Goal: Use online tool/utility: Utilize a website feature to perform a specific function

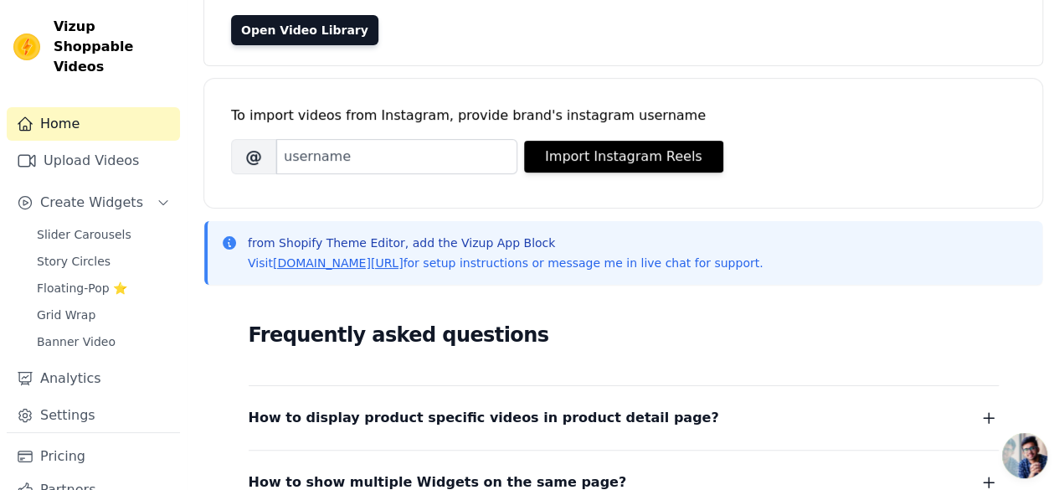
scroll to position [167, 0]
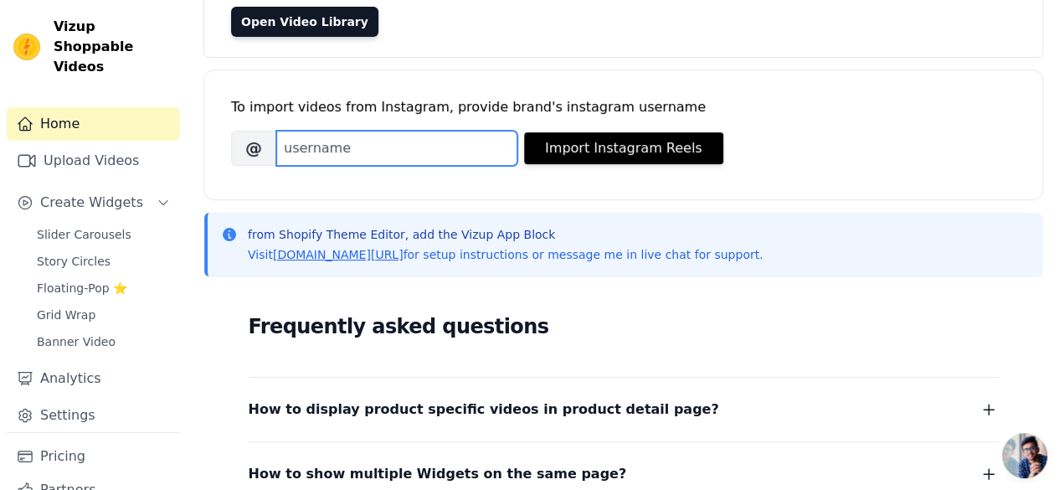
click at [412, 159] on input "Brand's Instagram Username" at bounding box center [396, 148] width 241 height 35
type input "V"
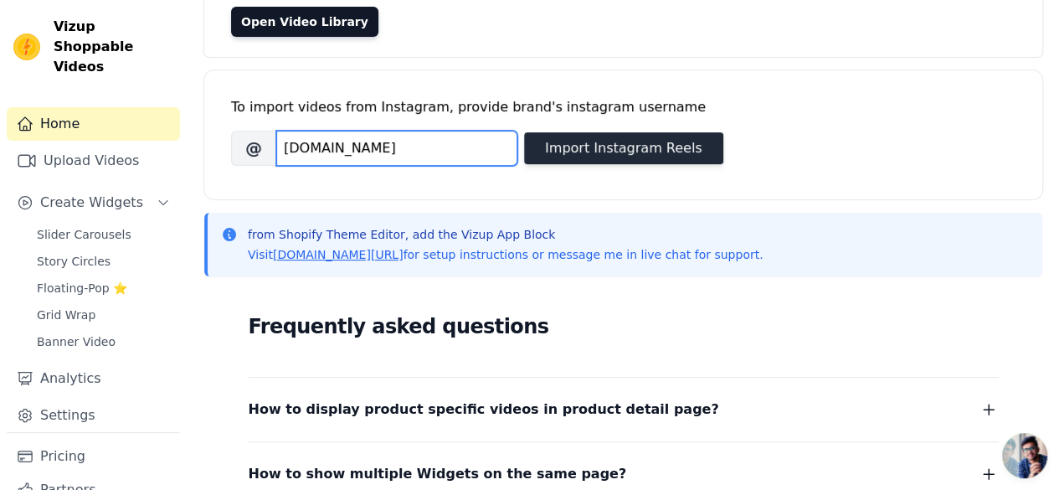
type input "velorabeauty.tr"
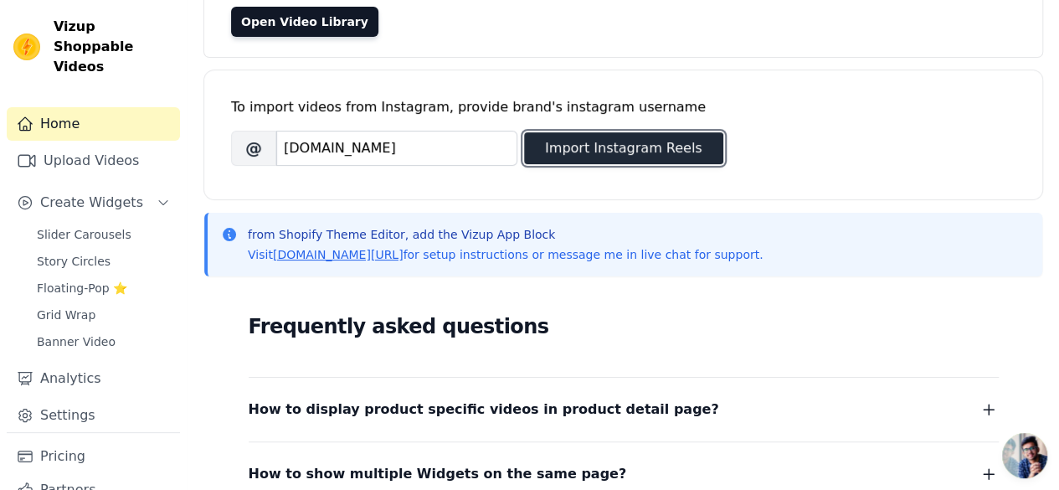
click at [614, 150] on button "Import Instagram Reels" at bounding box center [623, 148] width 199 height 32
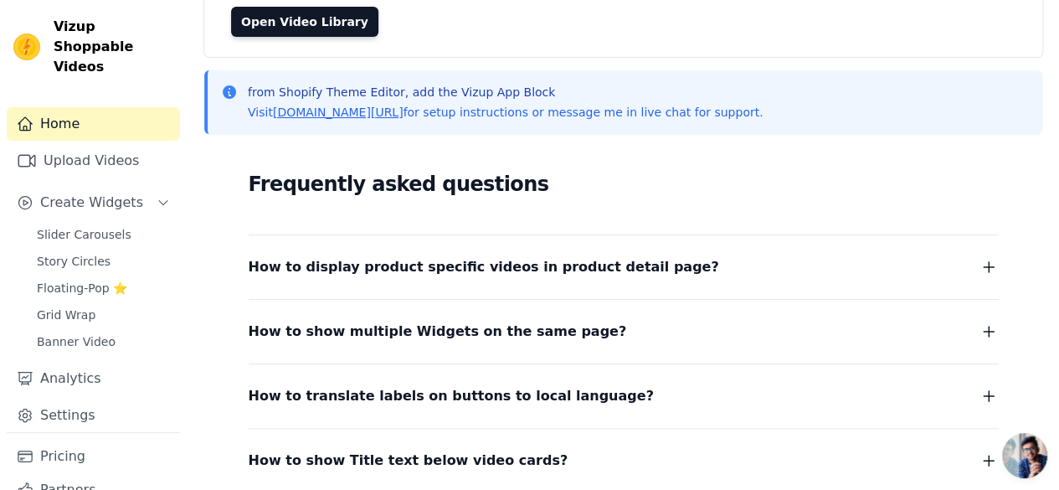
scroll to position [0, 0]
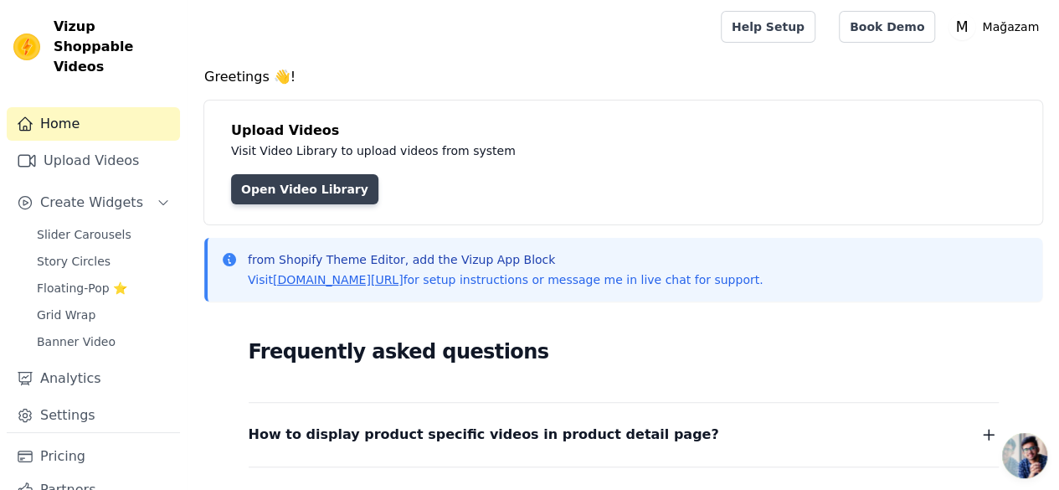
click at [341, 188] on link "Open Video Library" at bounding box center [304, 189] width 147 height 30
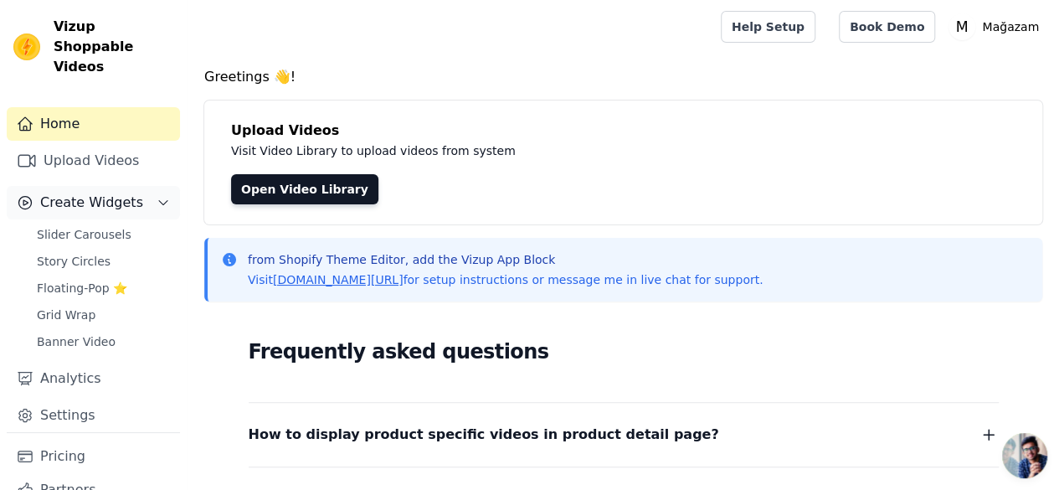
click at [91, 192] on span "Create Widgets" at bounding box center [91, 202] width 103 height 20
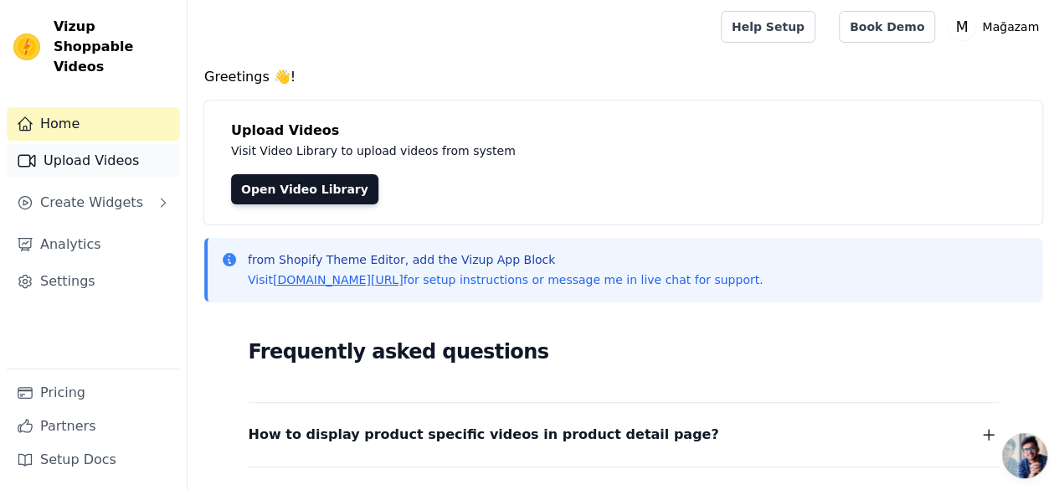
click at [111, 147] on link "Upload Videos" at bounding box center [93, 160] width 173 height 33
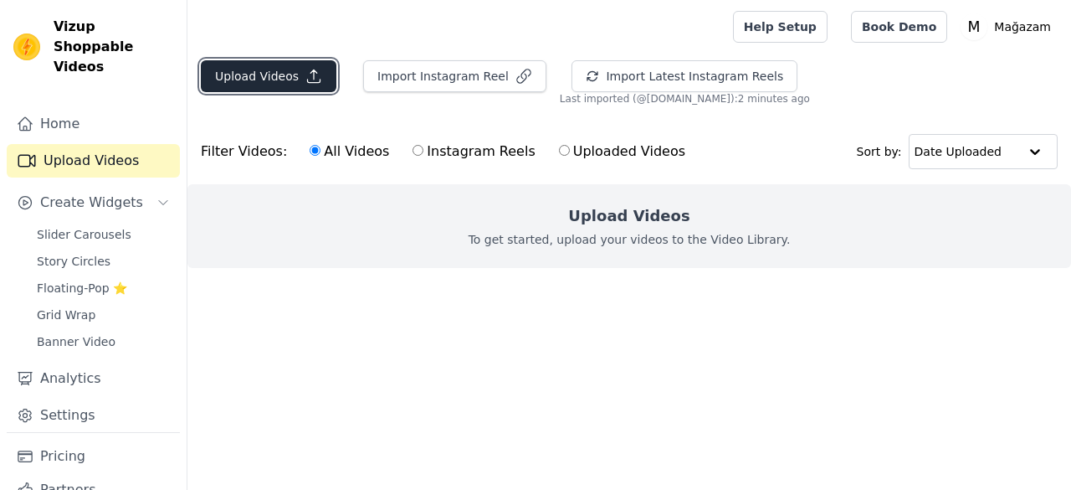
click at [297, 60] on button "Upload Videos" at bounding box center [269, 76] width 136 height 32
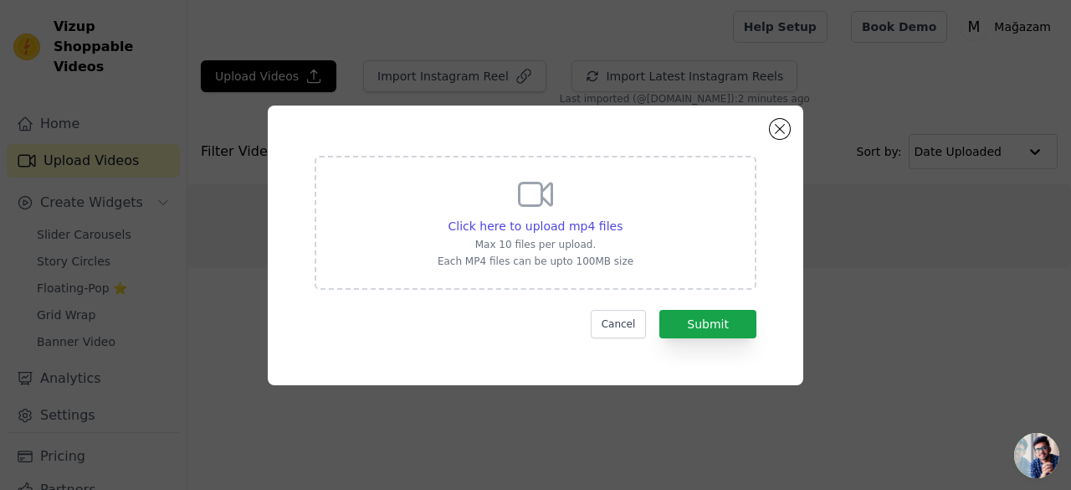
click at [524, 184] on icon at bounding box center [535, 194] width 40 height 40
click at [622, 217] on input "Click here to upload mp4 files Max 10 files per upload. Each MP4 files can be u…" at bounding box center [622, 217] width 1 height 1
type input "C:\fakepath\Reklam Kutuphanesi (2).mp4"
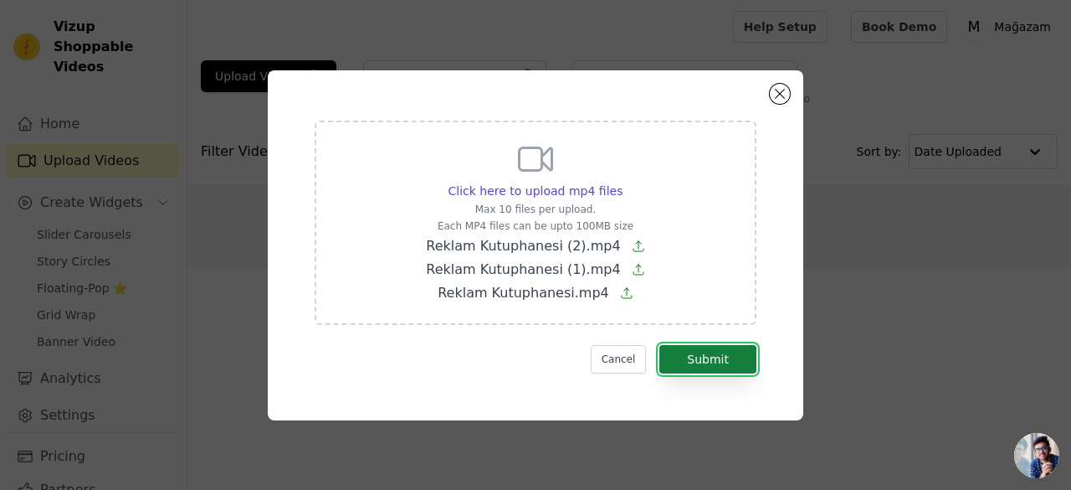
click at [698, 346] on button "Submit" at bounding box center [707, 359] width 97 height 28
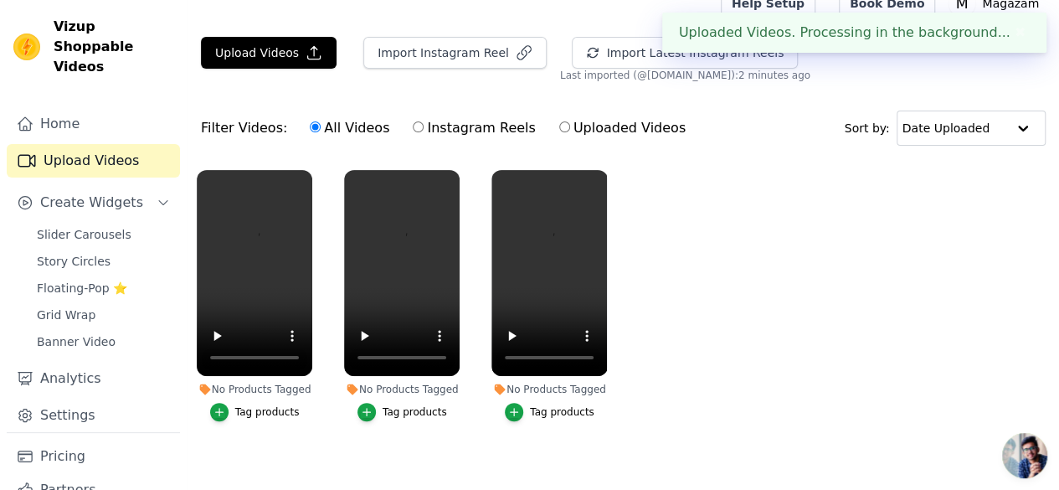
scroll to position [34, 0]
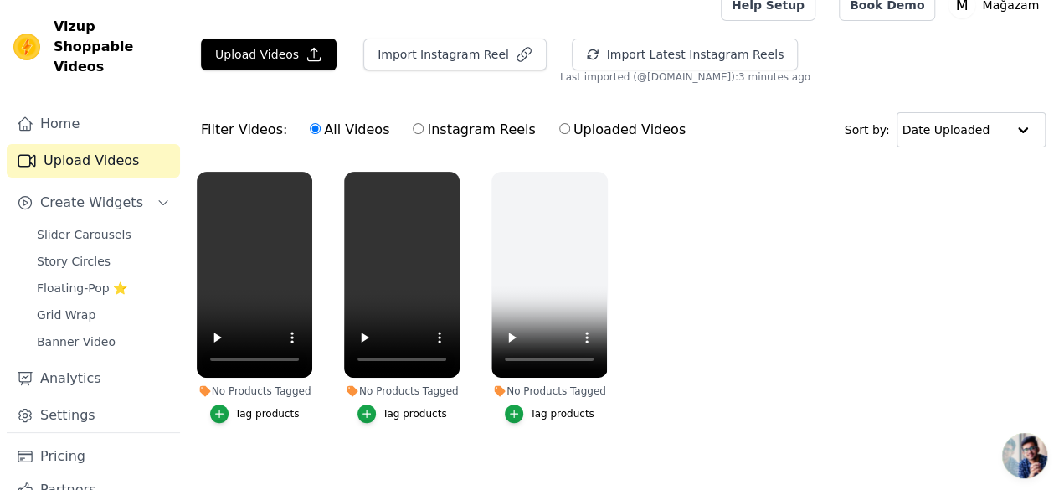
scroll to position [34, 0]
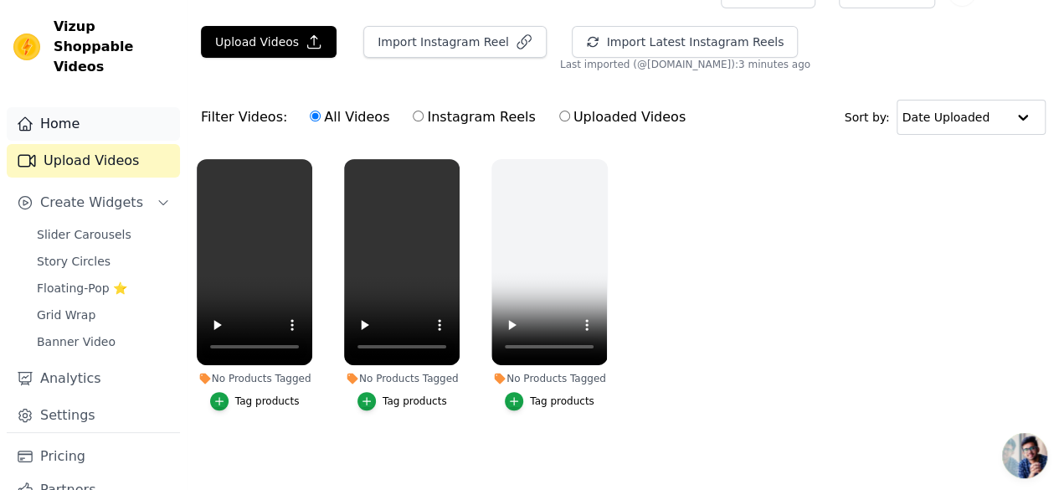
click at [87, 111] on link "Home" at bounding box center [93, 123] width 173 height 33
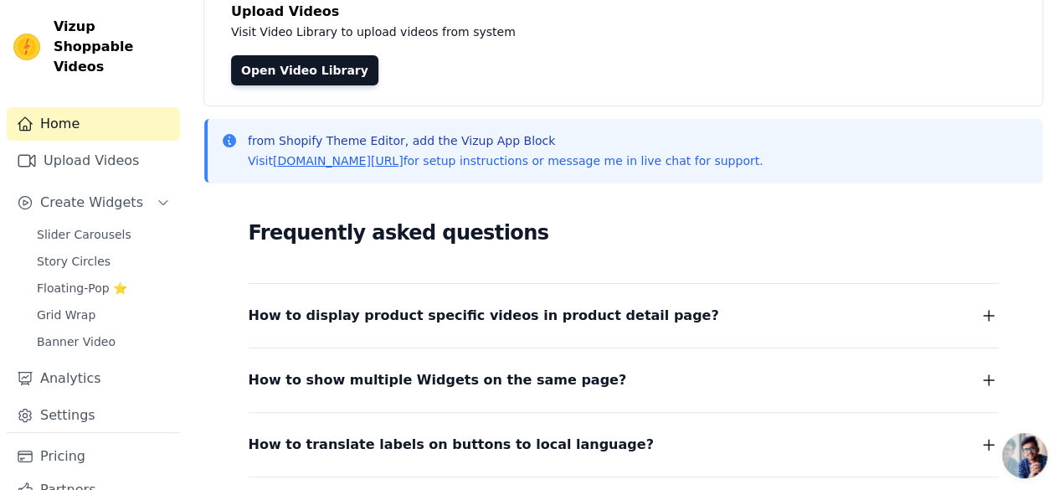
scroll to position [84, 0]
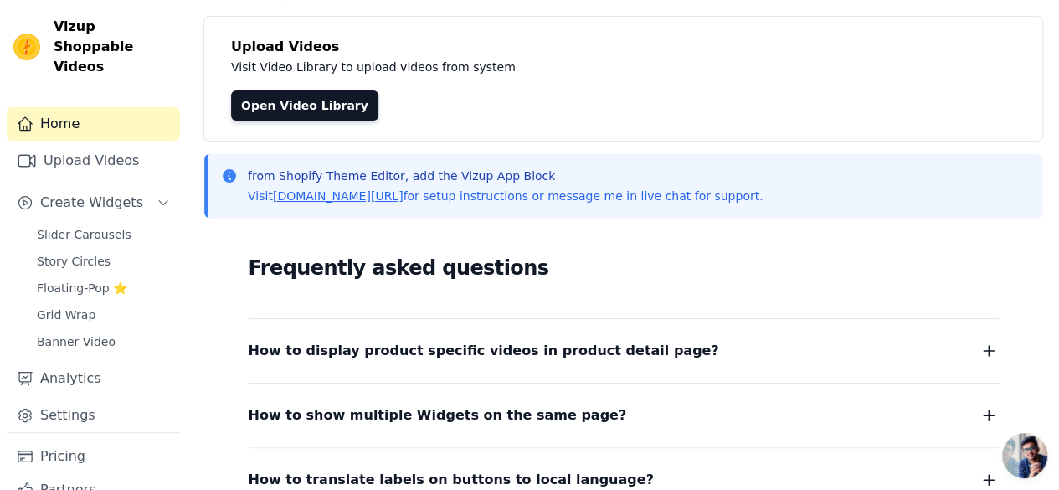
click at [350, 168] on p "from Shopify Theme Editor, add the Vizup App Block" at bounding box center [505, 175] width 515 height 17
click at [808, 194] on div "from Shopify Theme Editor, add the Vizup App Block Visit vizupcommerce.com/docs…" at bounding box center [624, 185] width 807 height 37
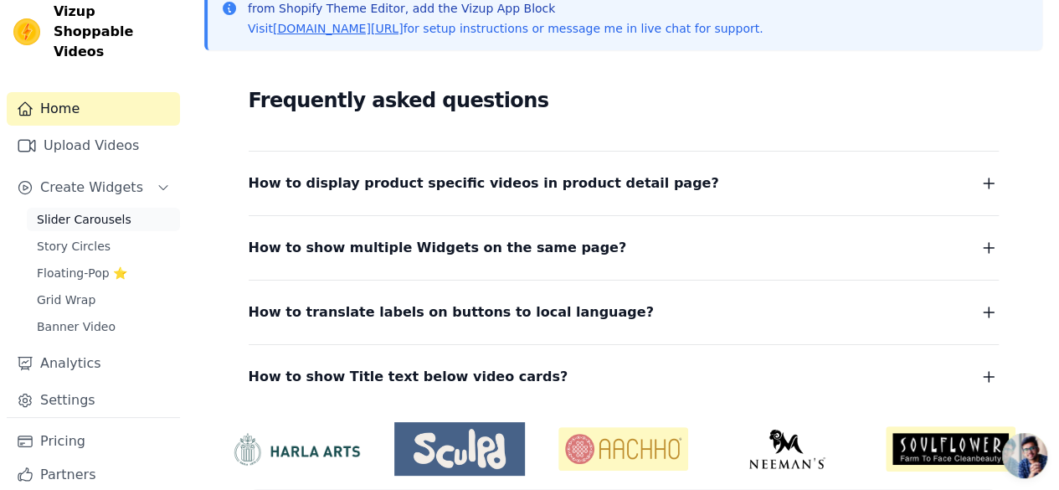
scroll to position [0, 0]
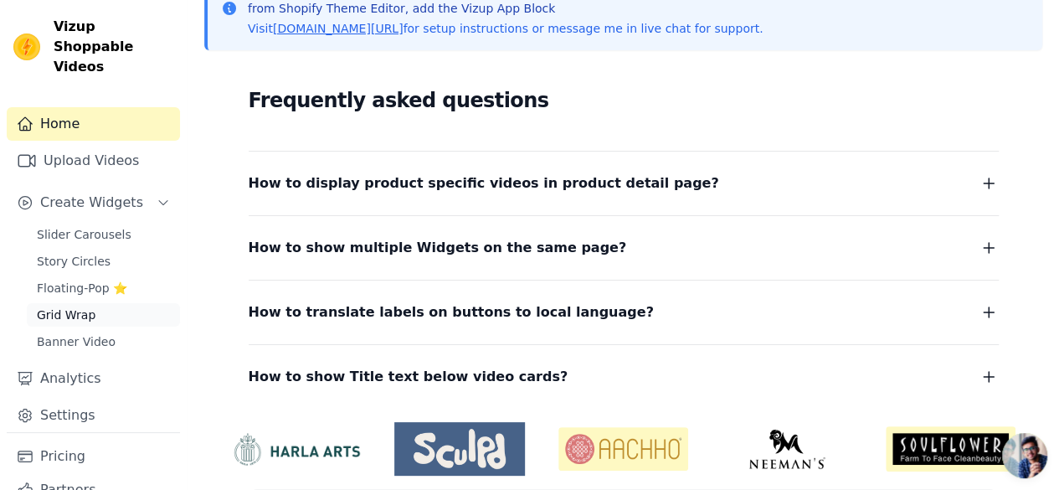
click at [89, 306] on span "Grid Wrap" at bounding box center [66, 314] width 59 height 17
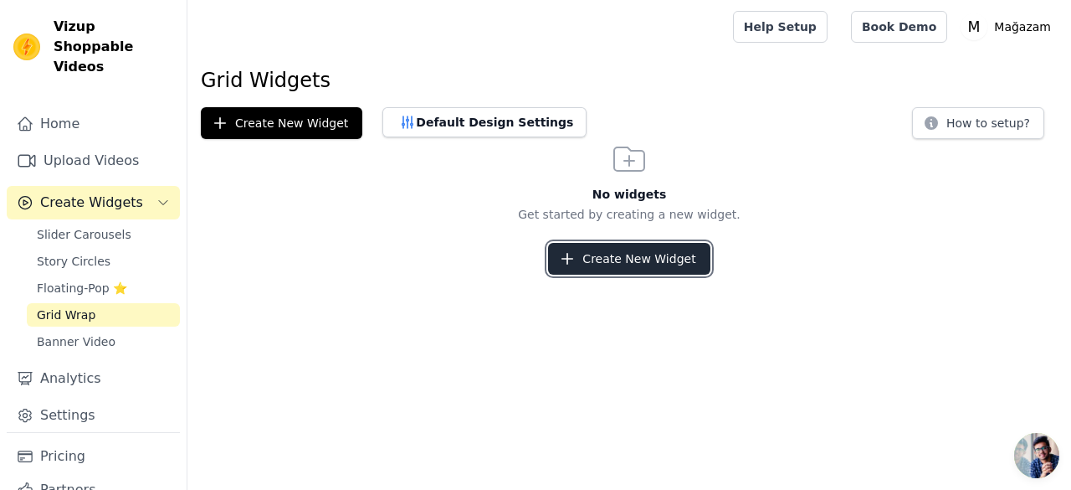
click at [628, 267] on button "Create New Widget" at bounding box center [628, 259] width 161 height 32
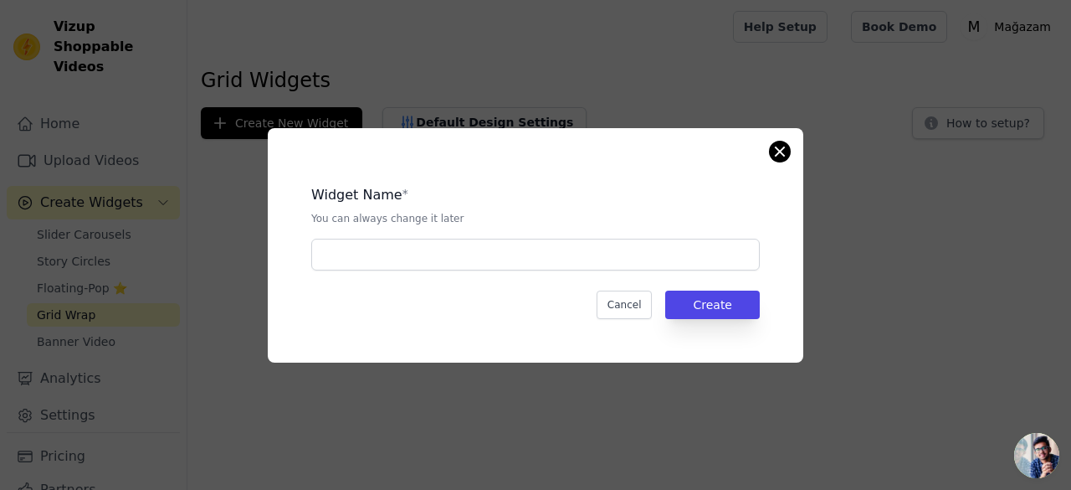
click at [783, 160] on div "Widget Name * You can always change it later Cancel Create" at bounding box center [536, 245] width 536 height 234
click at [775, 151] on button "Close modal" at bounding box center [780, 151] width 20 height 20
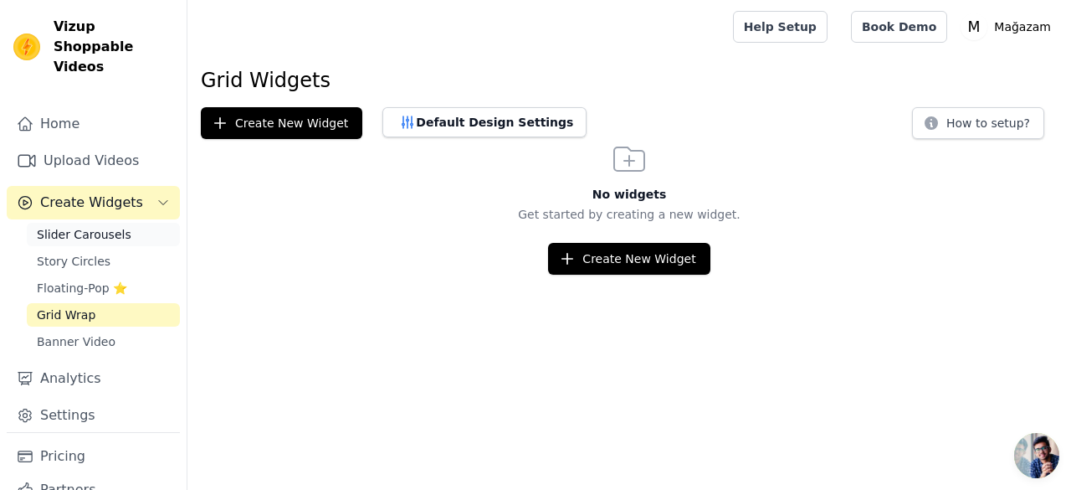
click at [120, 223] on link "Slider Carousels" at bounding box center [103, 234] width 153 height 23
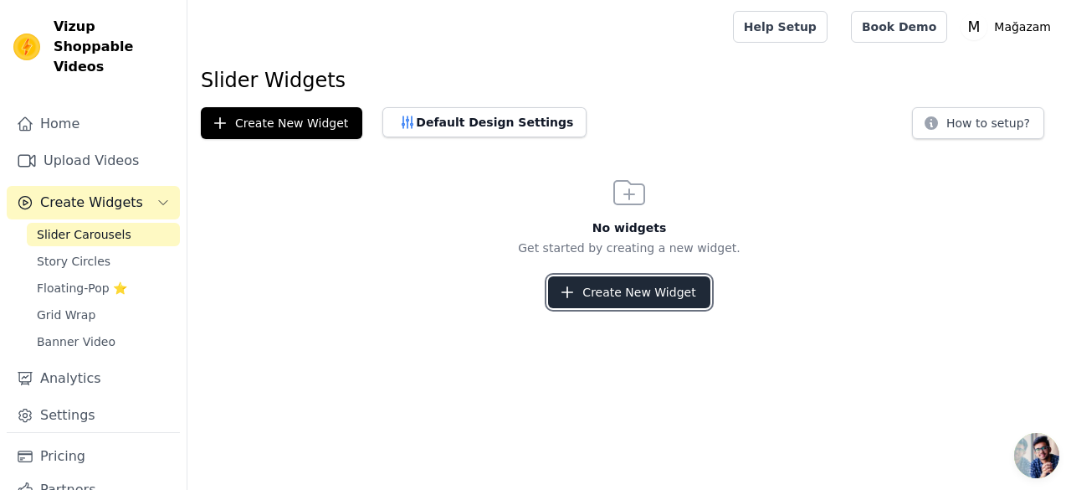
click at [597, 276] on button "Create New Widget" at bounding box center [628, 292] width 161 height 32
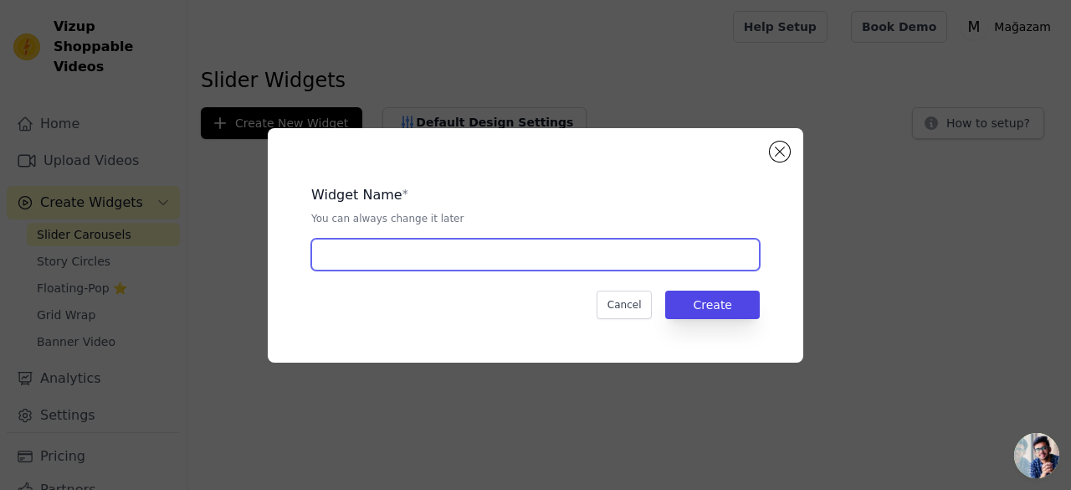
click at [551, 262] on input "text" at bounding box center [535, 254] width 449 height 32
type input "."
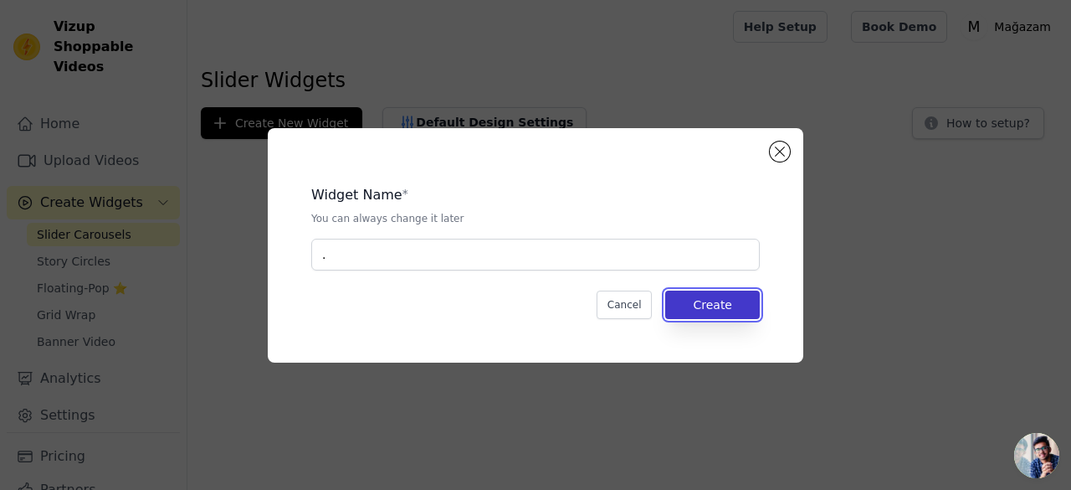
click at [720, 308] on button "Create" at bounding box center [712, 304] width 95 height 28
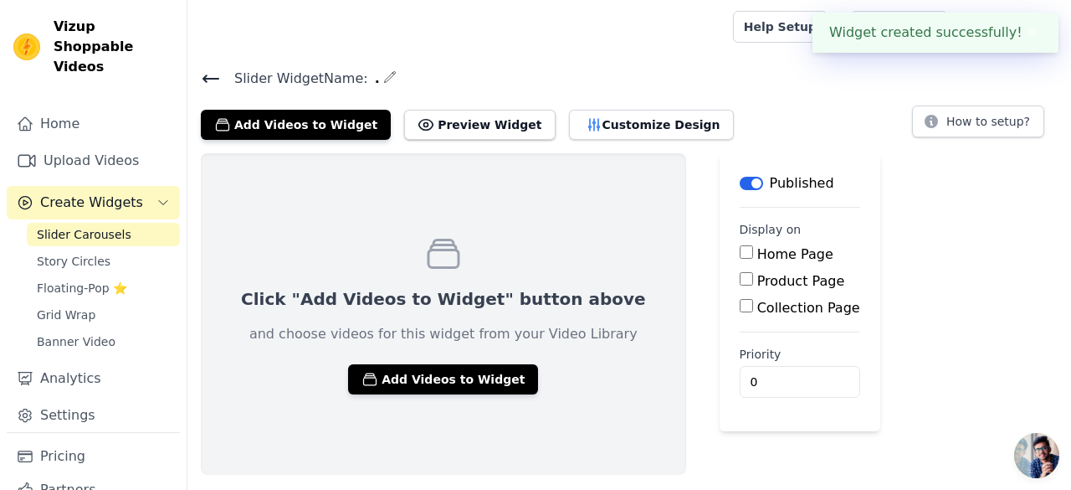
click at [757, 284] on label "Product Page" at bounding box center [801, 281] width 88 height 16
click at [740, 284] on input "Product Page" at bounding box center [746, 278] width 13 height 13
checkbox input "true"
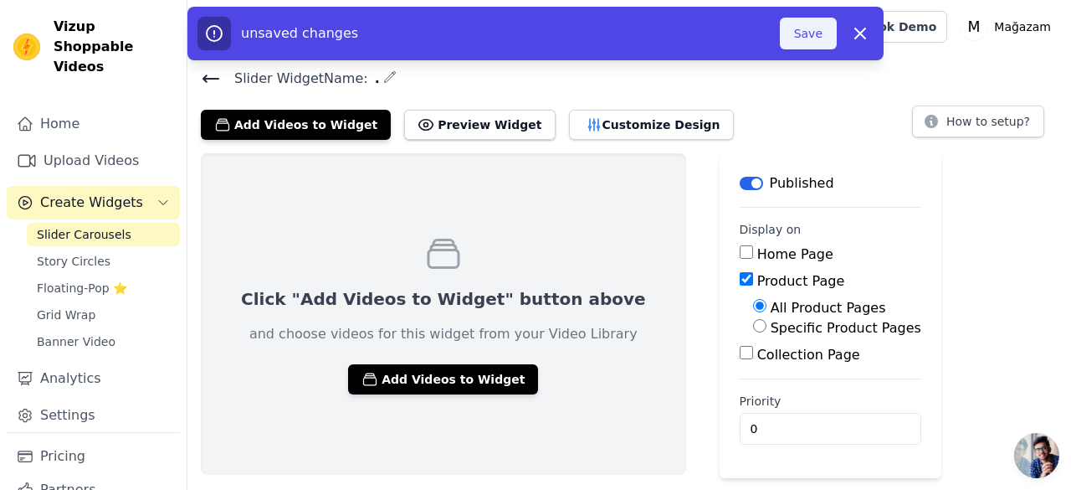
click at [813, 46] on button "Save" at bounding box center [808, 34] width 57 height 32
click at [808, 42] on button "Save" at bounding box center [808, 34] width 57 height 32
click at [787, 34] on button "Save" at bounding box center [808, 34] width 57 height 32
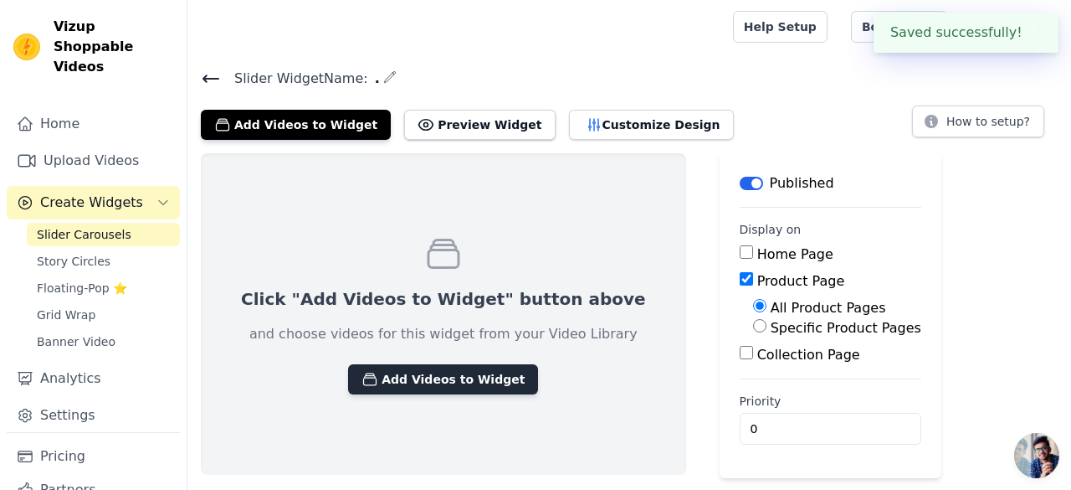
click at [440, 378] on button "Add Videos to Widget" at bounding box center [443, 379] width 190 height 30
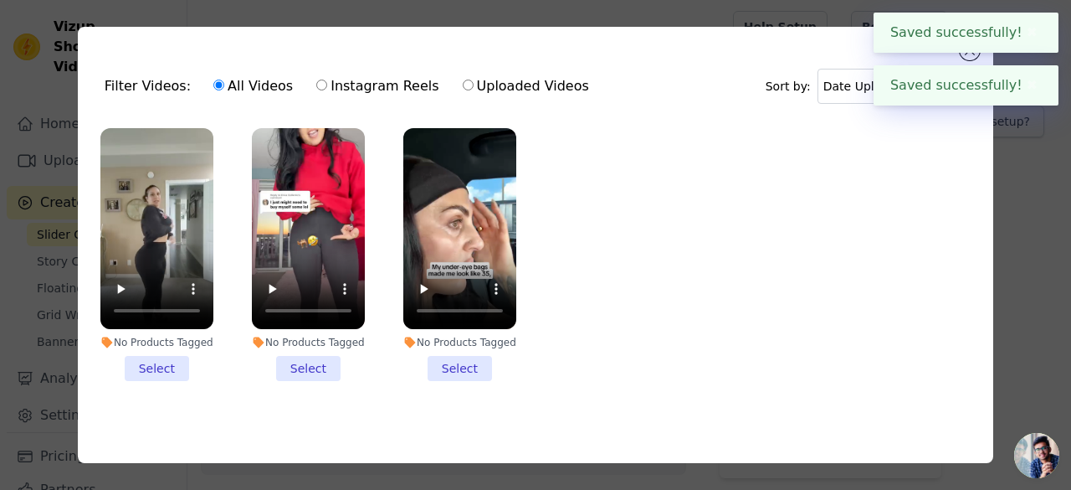
click at [155, 359] on li "No Products Tagged Select" at bounding box center [156, 254] width 113 height 253
click at [0, 0] on input "No Products Tagged Select" at bounding box center [0, 0] width 0 height 0
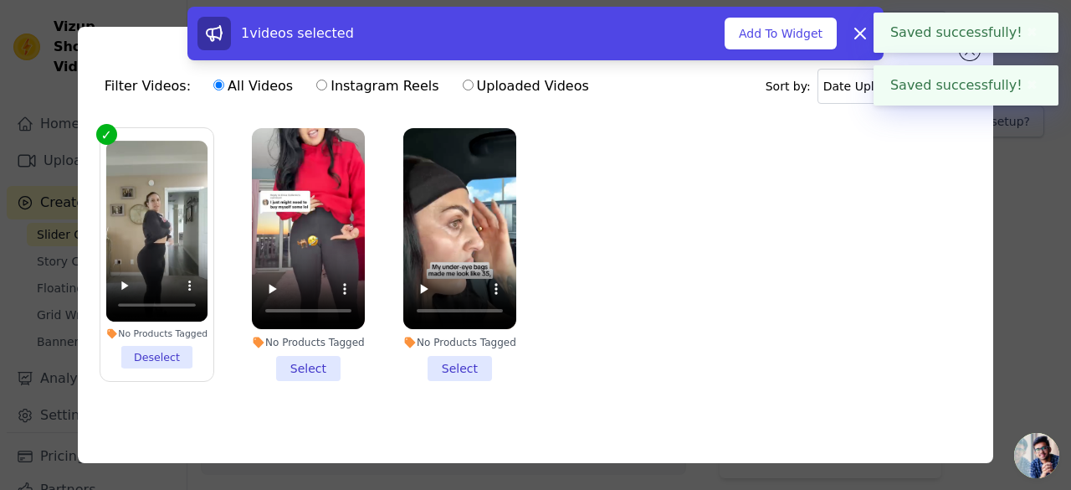
click at [290, 367] on li "No Products Tagged Select" at bounding box center [308, 254] width 113 height 253
click at [0, 0] on input "No Products Tagged Select" at bounding box center [0, 0] width 0 height 0
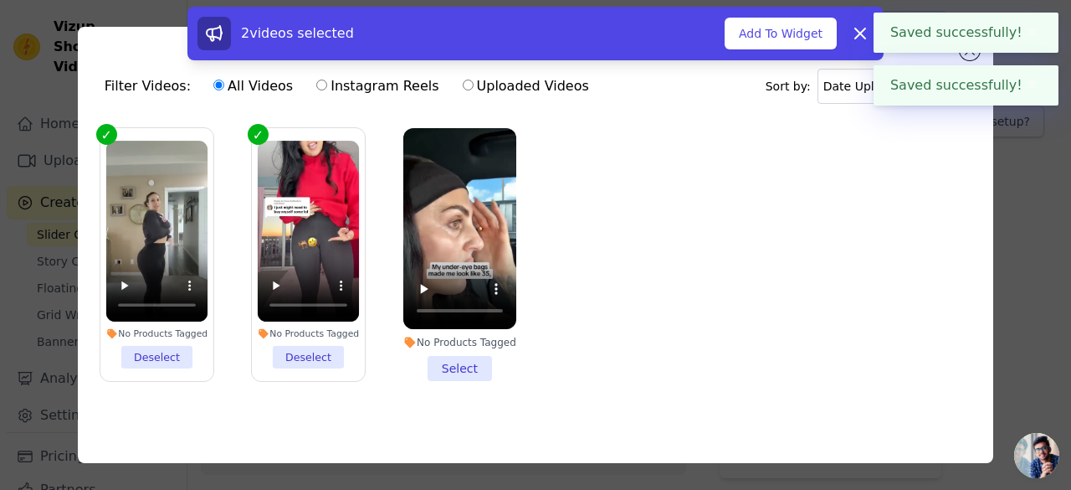
click at [453, 364] on li "No Products Tagged Select" at bounding box center [459, 254] width 113 height 253
click at [0, 0] on input "No Products Tagged Select" at bounding box center [0, 0] width 0 height 0
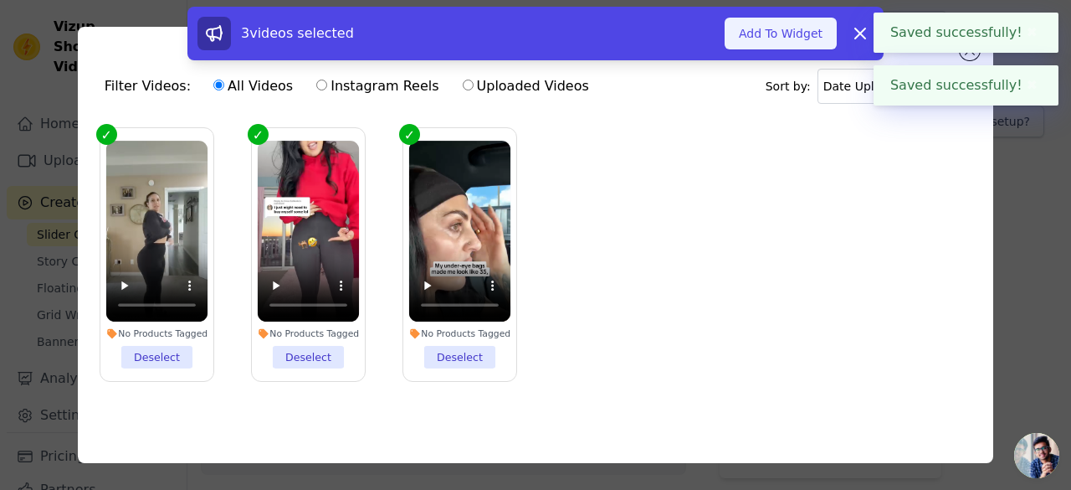
click at [782, 43] on button "Add To Widget" at bounding box center [781, 34] width 112 height 32
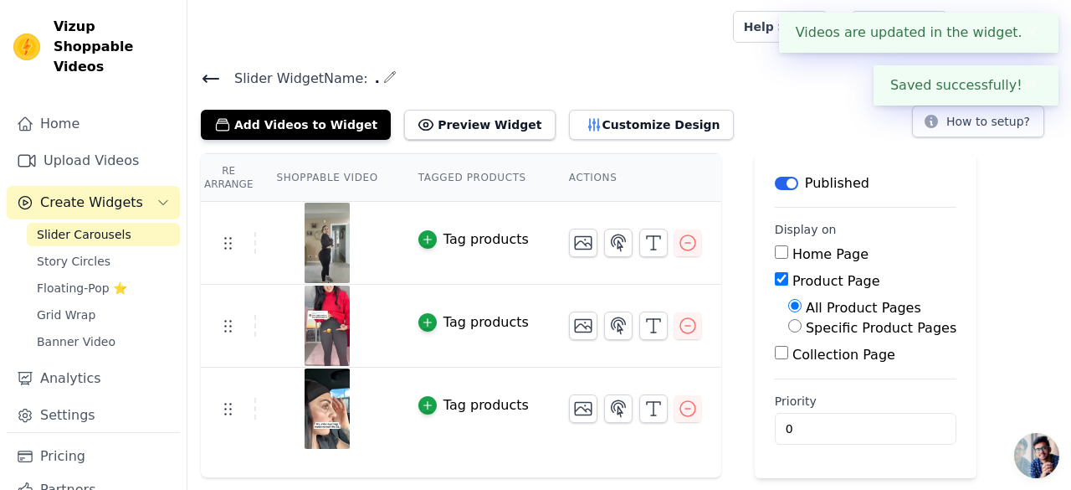
click at [1023, 34] on button "✖" at bounding box center [1032, 33] width 19 height 20
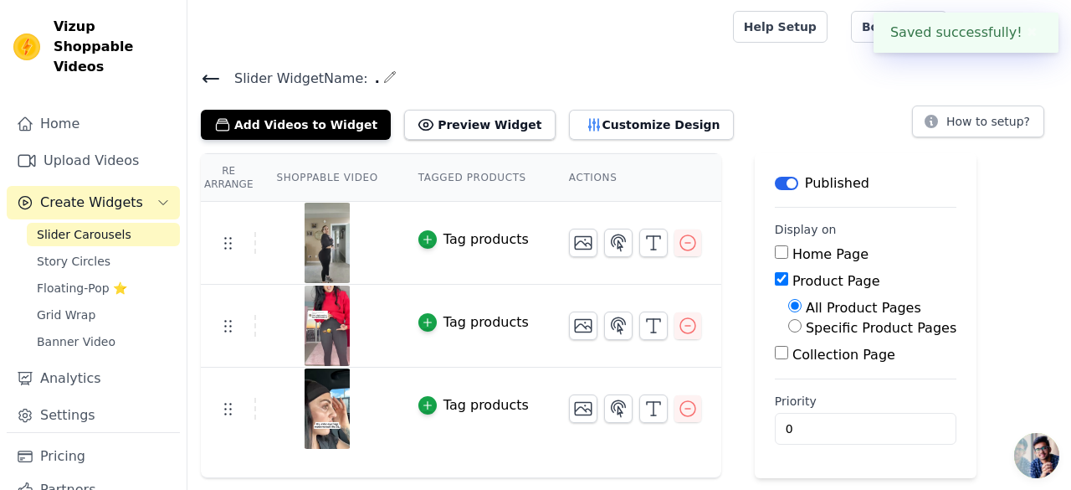
click at [1026, 79] on h4 "Slider Widget Name: ." at bounding box center [629, 78] width 857 height 23
click at [1028, 36] on button "✖" at bounding box center [1032, 33] width 19 height 20
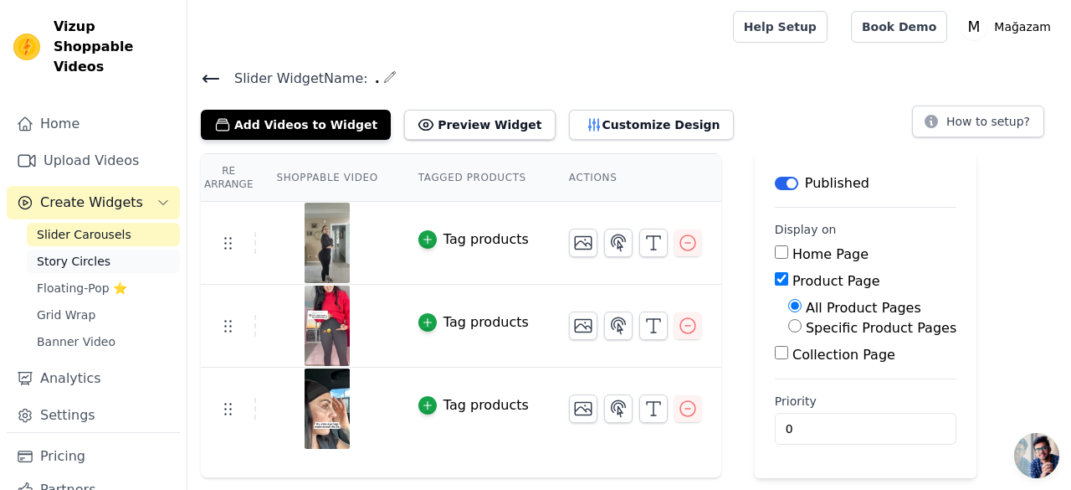
click at [85, 253] on span "Story Circles" at bounding box center [74, 261] width 74 height 17
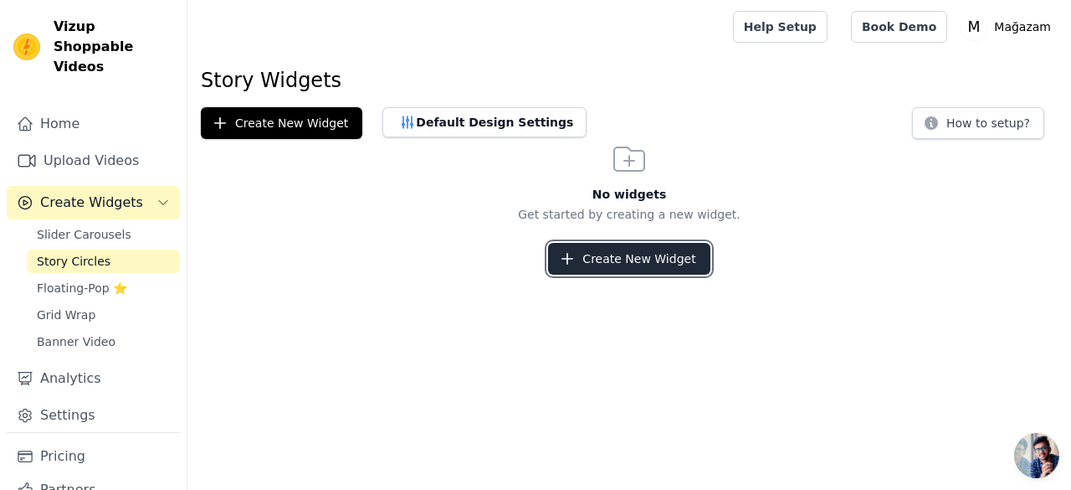
click at [678, 257] on button "Create New Widget" at bounding box center [628, 259] width 161 height 32
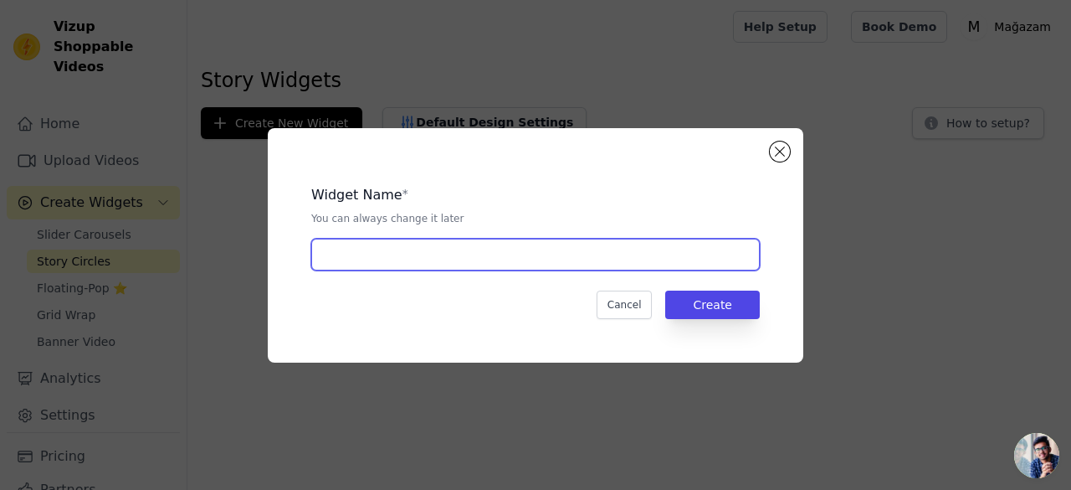
click at [595, 263] on input "text" at bounding box center [535, 254] width 449 height 32
type input "a"
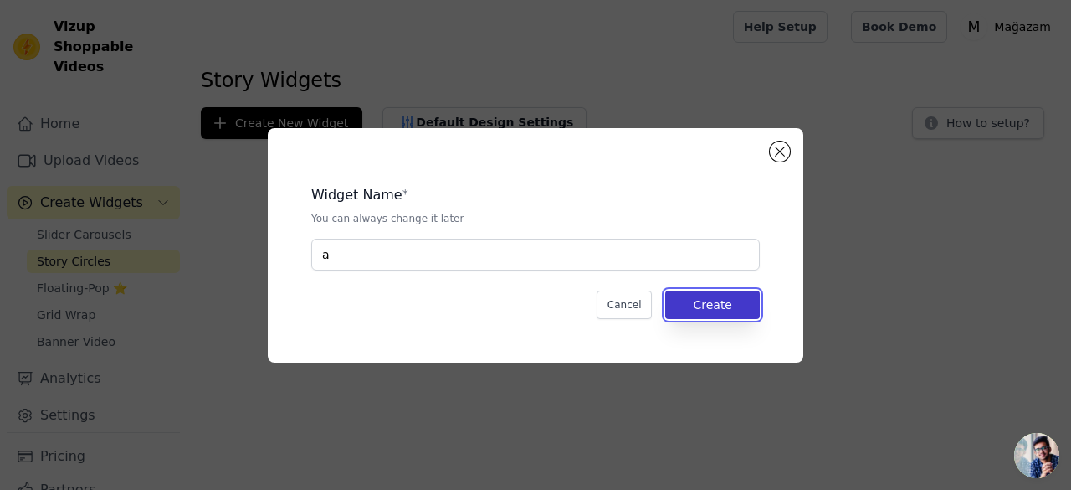
click at [751, 300] on button "Create" at bounding box center [712, 304] width 95 height 28
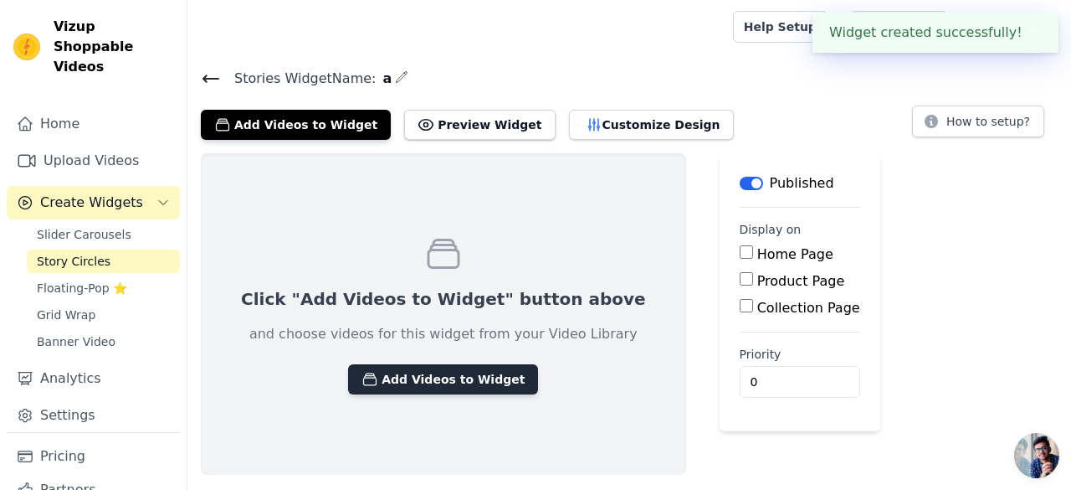
click at [430, 376] on button "Add Videos to Widget" at bounding box center [443, 379] width 190 height 30
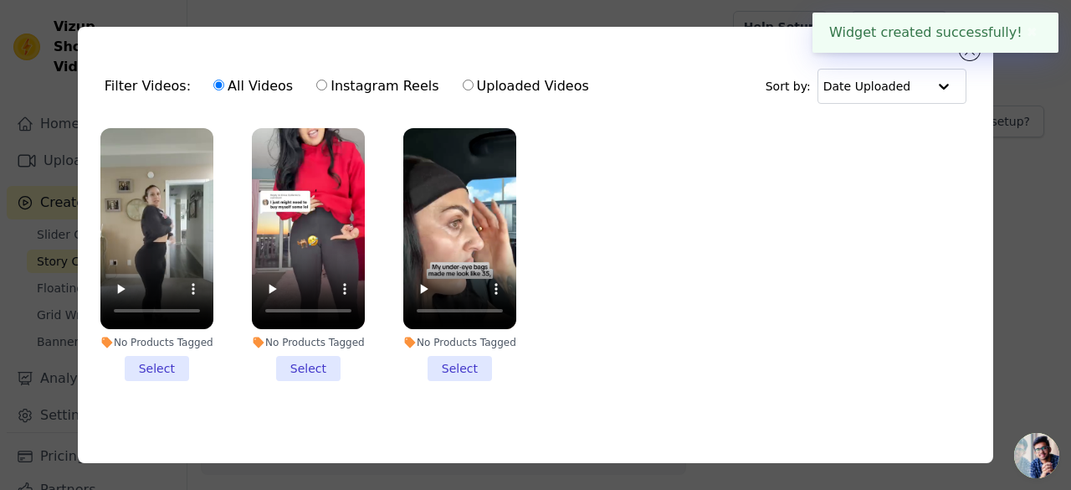
click at [164, 372] on li "No Products Tagged Select" at bounding box center [156, 254] width 113 height 253
click at [0, 0] on input "No Products Tagged Select" at bounding box center [0, 0] width 0 height 0
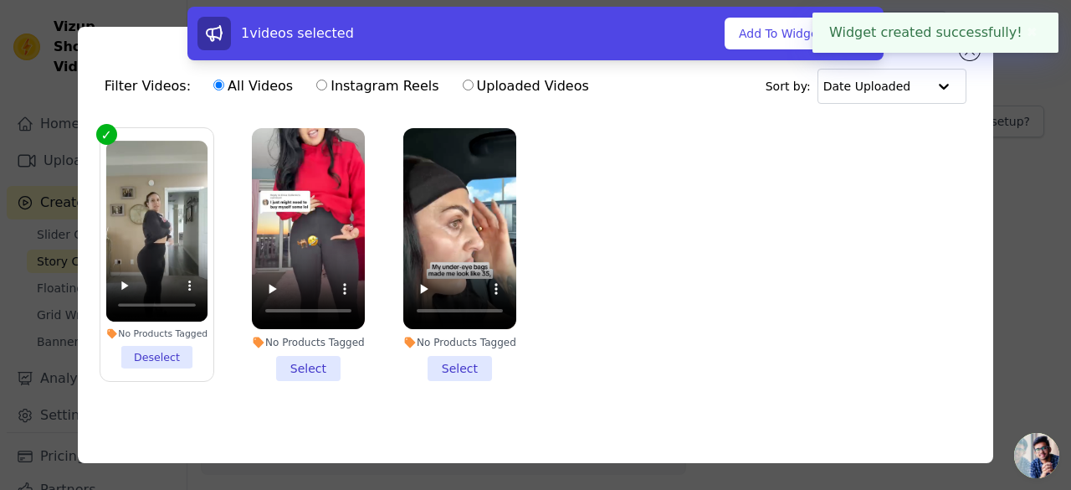
click at [269, 372] on li "No Products Tagged Select" at bounding box center [308, 254] width 113 height 253
click at [0, 0] on input "No Products Tagged Select" at bounding box center [0, 0] width 0 height 0
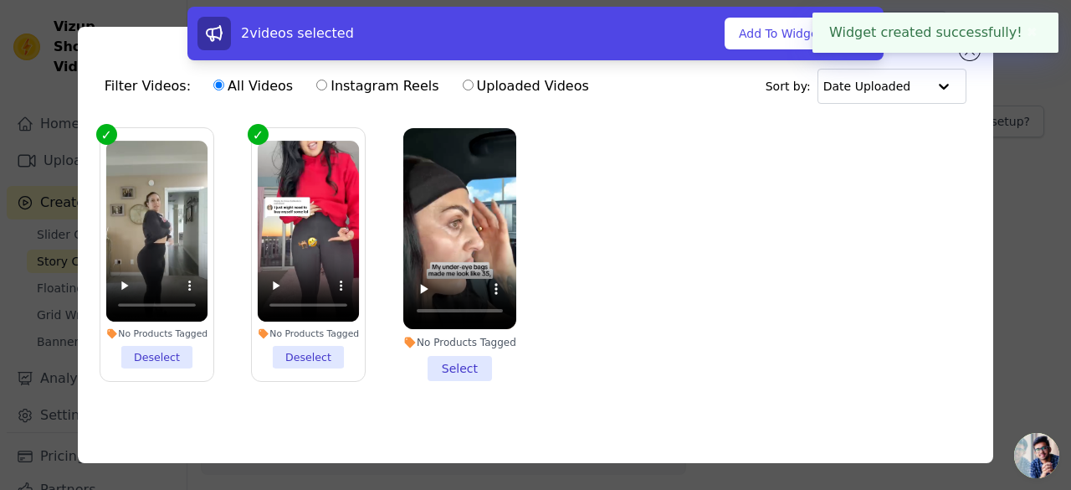
click at [403, 367] on li "No Products Tagged Select" at bounding box center [459, 254] width 113 height 253
click at [0, 0] on input "No Products Tagged Select" at bounding box center [0, 0] width 0 height 0
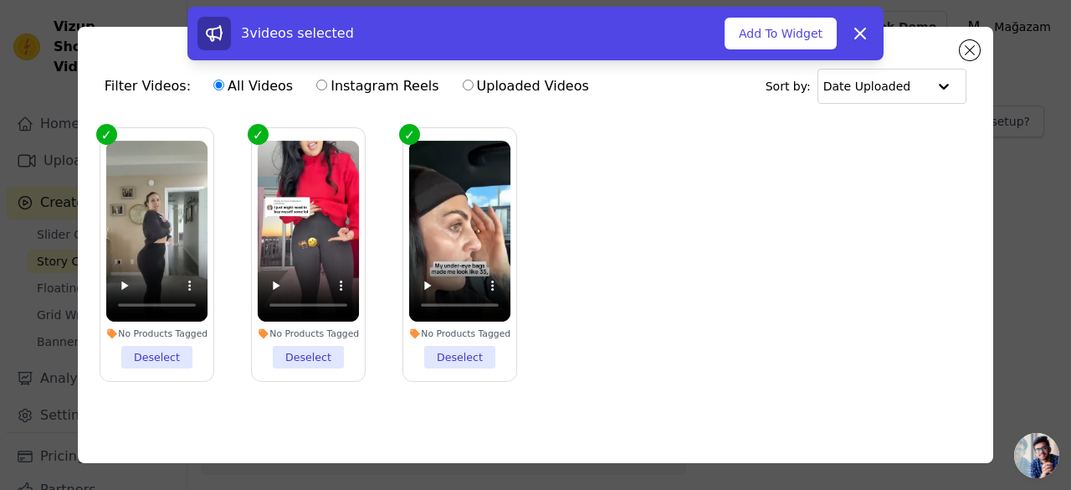
click at [973, 60] on div "3 videos selected Add To Widget Dismiss" at bounding box center [535, 37] width 1071 height 60
click at [969, 56] on div "3 videos selected Add To Widget Dismiss" at bounding box center [535, 37] width 1071 height 60
click at [828, 38] on button "Add To Widget" at bounding box center [781, 34] width 112 height 32
click at [854, 36] on icon at bounding box center [860, 33] width 20 height 20
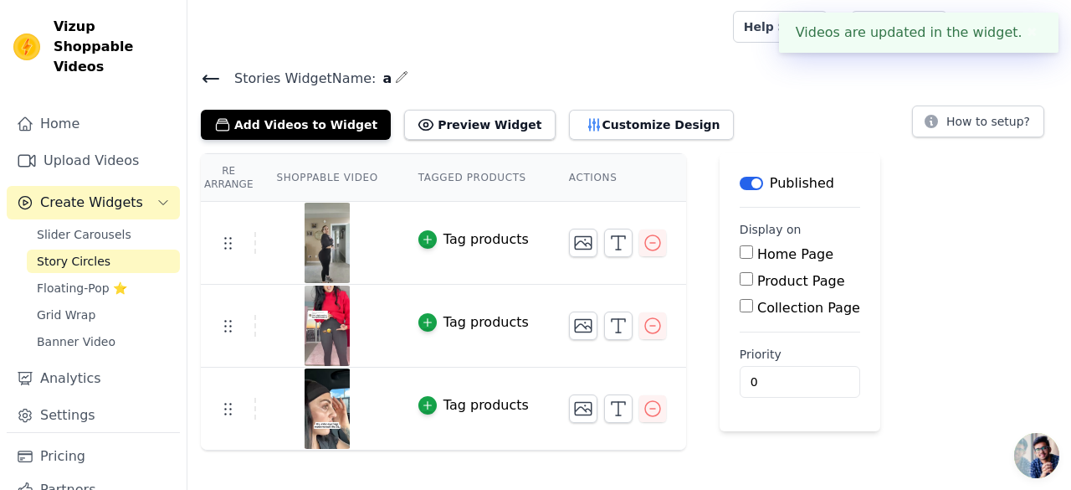
click at [757, 279] on label "Product Page" at bounding box center [801, 281] width 88 height 16
click at [746, 279] on input "Product Page" at bounding box center [746, 278] width 13 height 13
checkbox input "true"
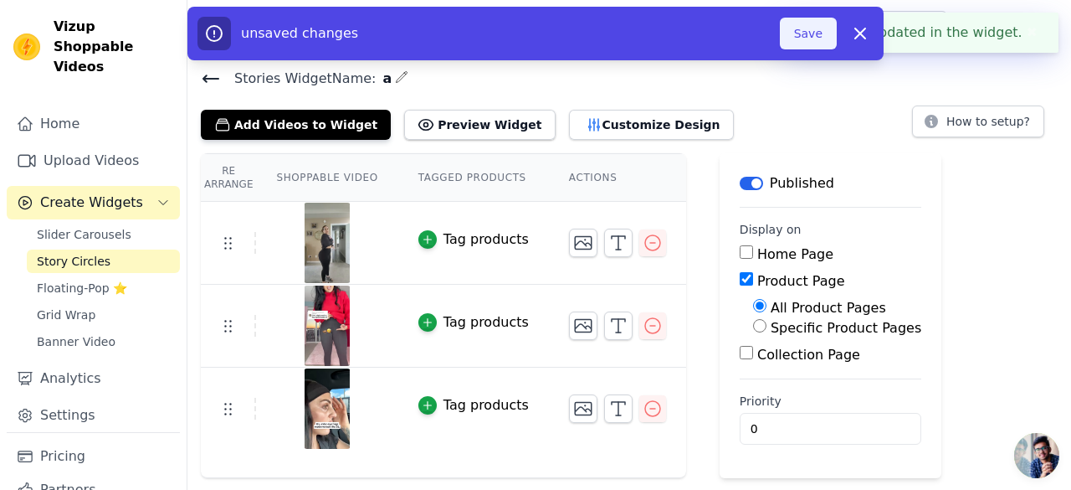
click at [807, 42] on button "Save" at bounding box center [808, 34] width 57 height 32
click at [812, 24] on button "Save" at bounding box center [808, 34] width 57 height 32
